Goal: Find specific page/section: Find specific page/section

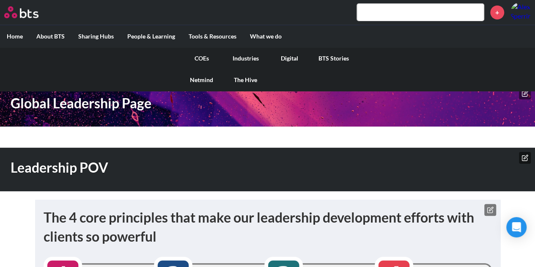
click at [208, 55] on link "COEs" at bounding box center [202, 58] width 44 height 22
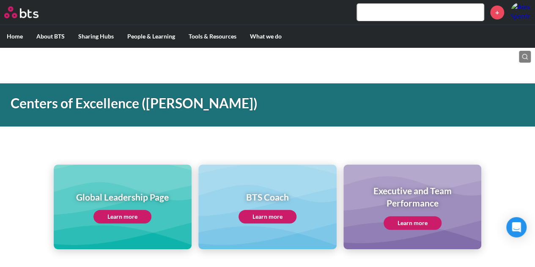
click at [129, 217] on link "Learn more" at bounding box center [122, 217] width 58 height 14
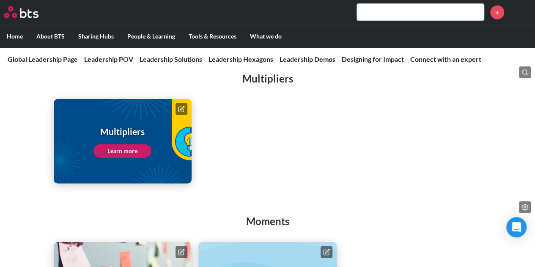
scroll to position [1057, 0]
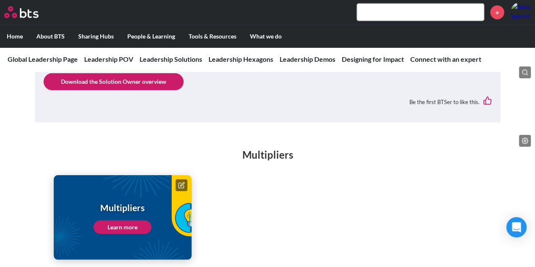
click at [251, 68] on nav "Global Leadership Page Leadership POV Leadership POV The 4 core principles that…" at bounding box center [267, 59] width 535 height 25
click at [250, 62] on link "Leadership Hexagons" at bounding box center [240, 59] width 65 height 8
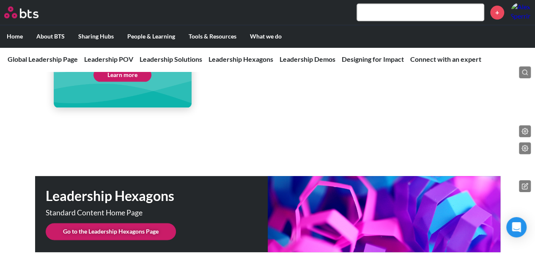
scroll to position [2126, 0]
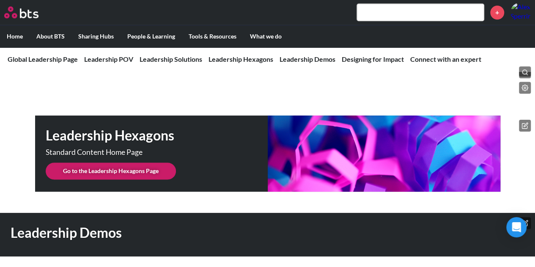
click at [164, 163] on link "Go to the Leadership Hexagons Page" at bounding box center [111, 170] width 130 height 17
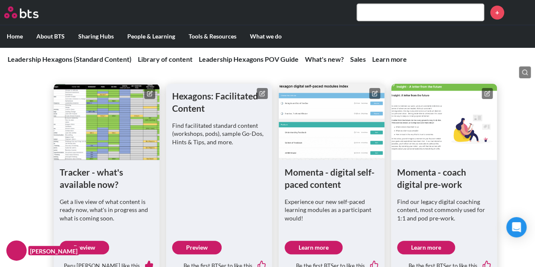
scroll to position [423, 0]
